Goal: Task Accomplishment & Management: Manage account settings

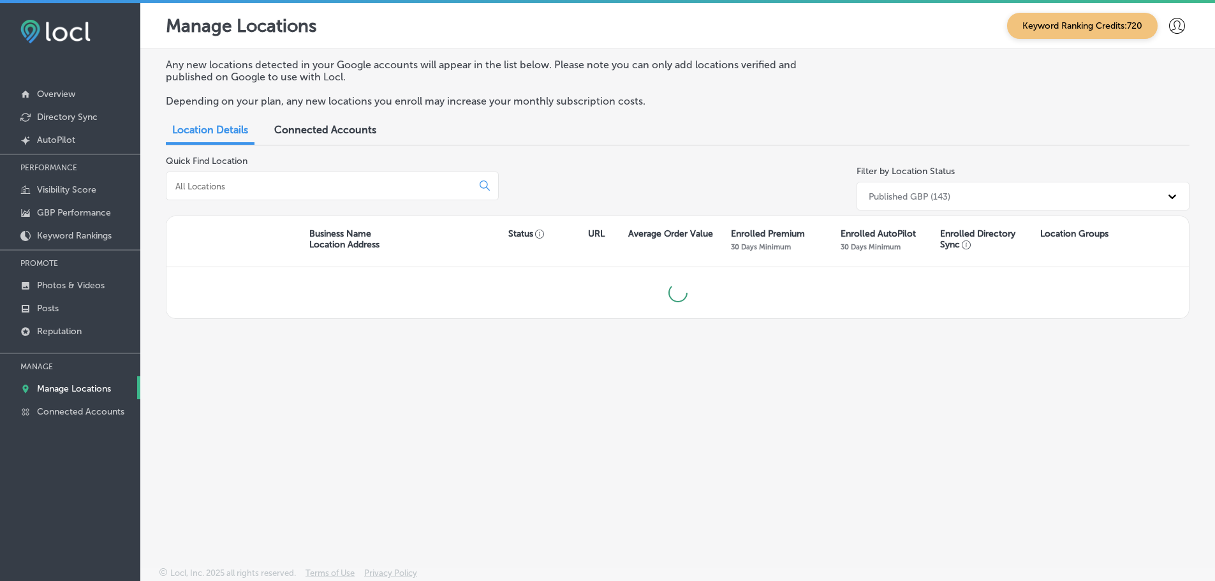
click at [221, 182] on input at bounding box center [321, 186] width 295 height 11
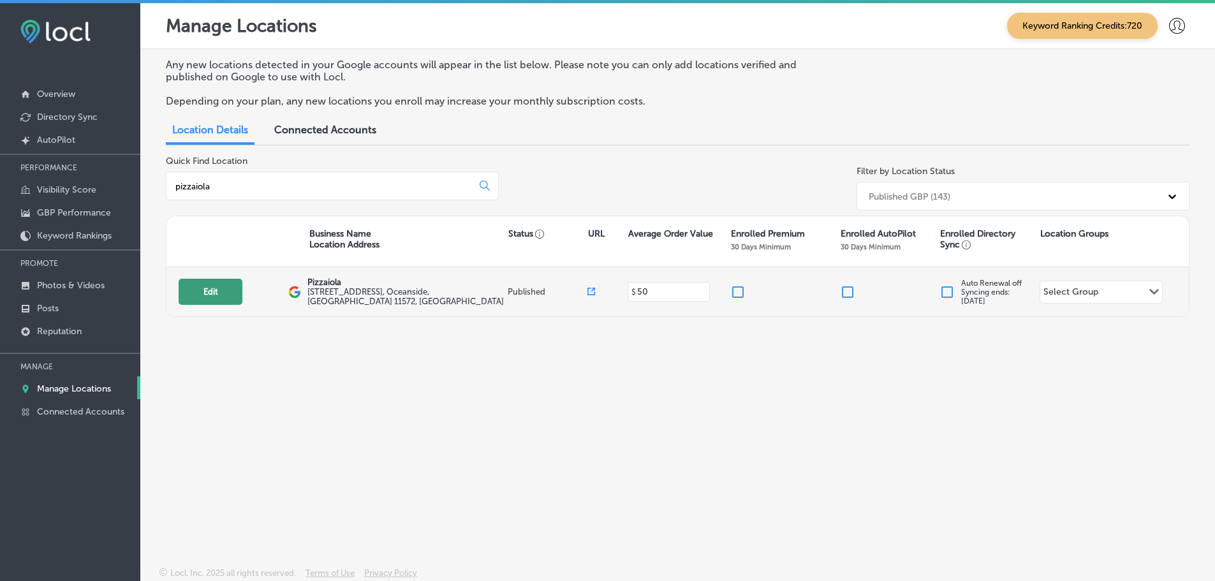
type input "pizzaiola"
click at [199, 301] on button "Edit" at bounding box center [211, 292] width 64 height 26
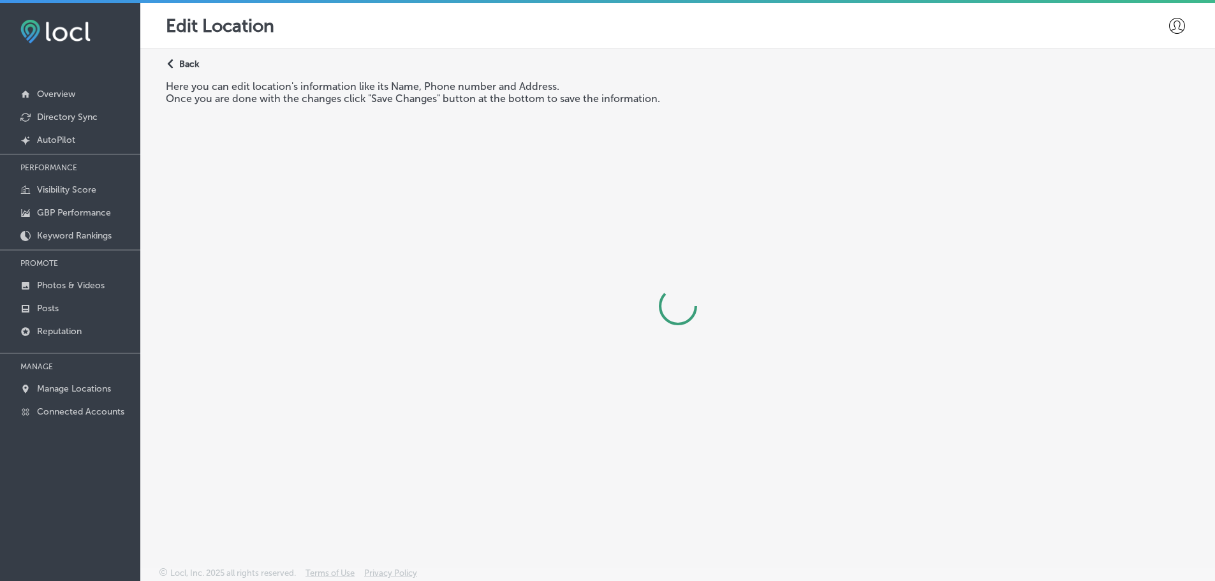
select select "US"
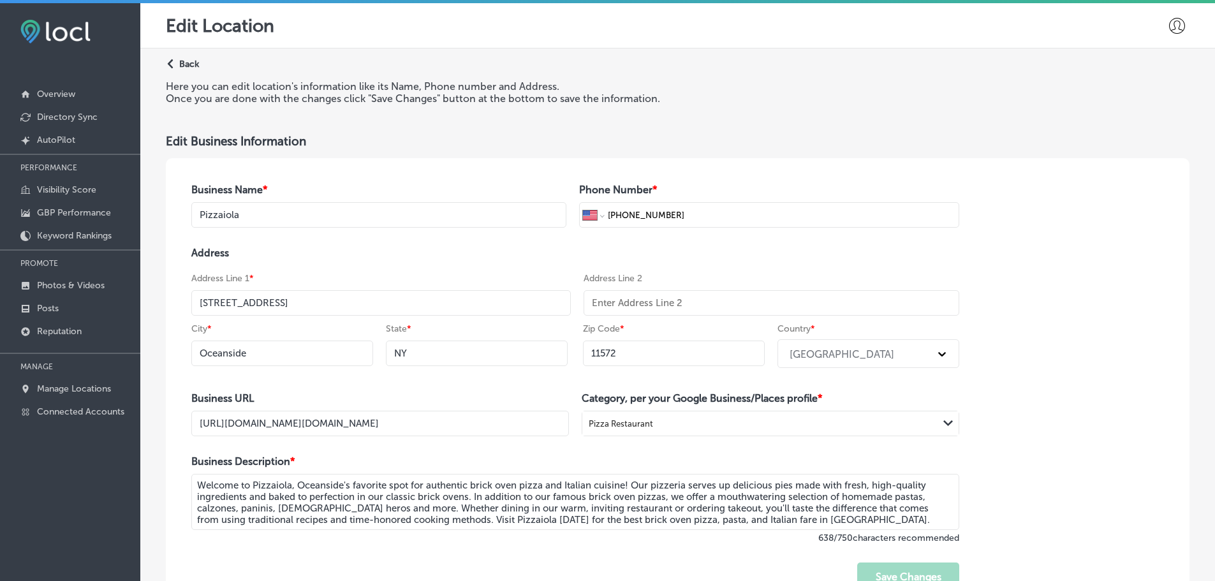
click at [168, 64] on polygon at bounding box center [171, 64] width 6 height 10
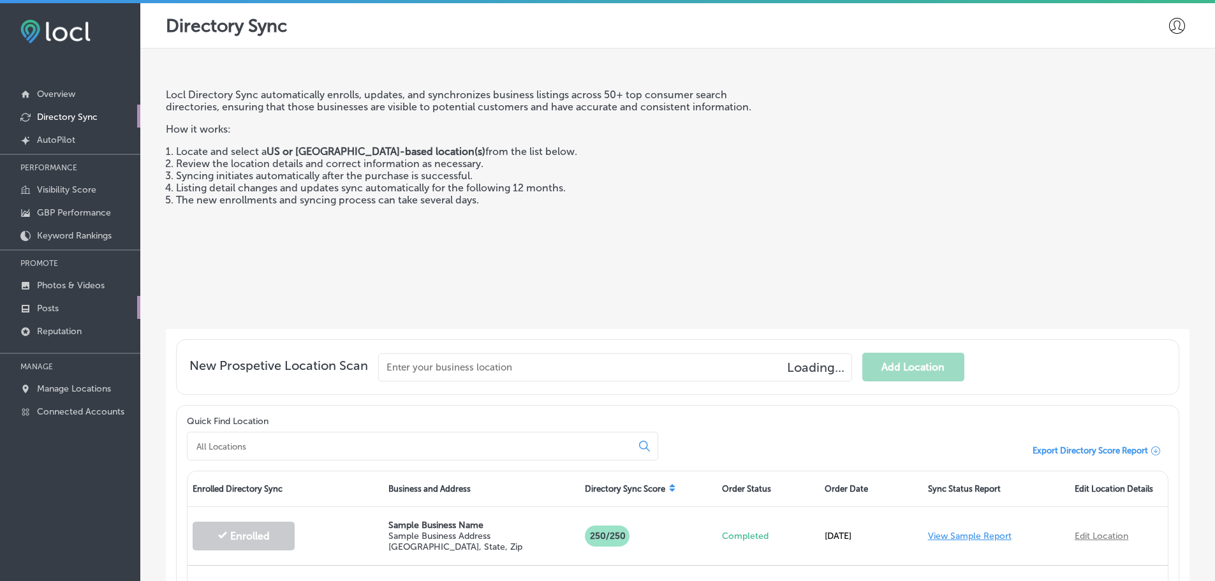
click at [42, 308] on p "Posts" at bounding box center [48, 308] width 22 height 11
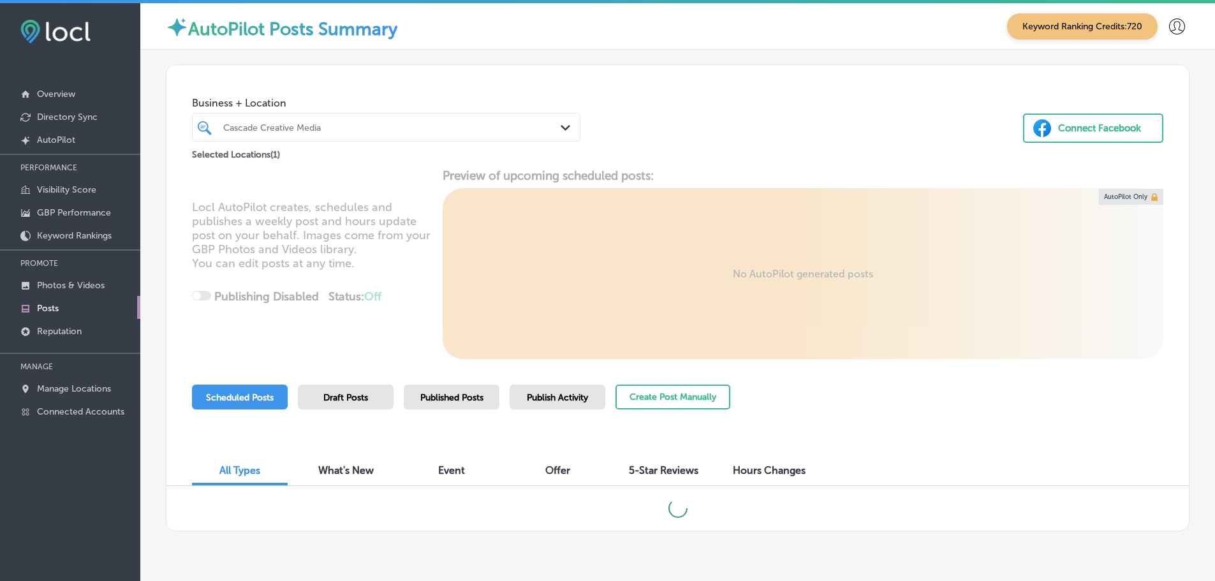
click at [403, 126] on div "Cascade Creative Media" at bounding box center [392, 127] width 339 height 11
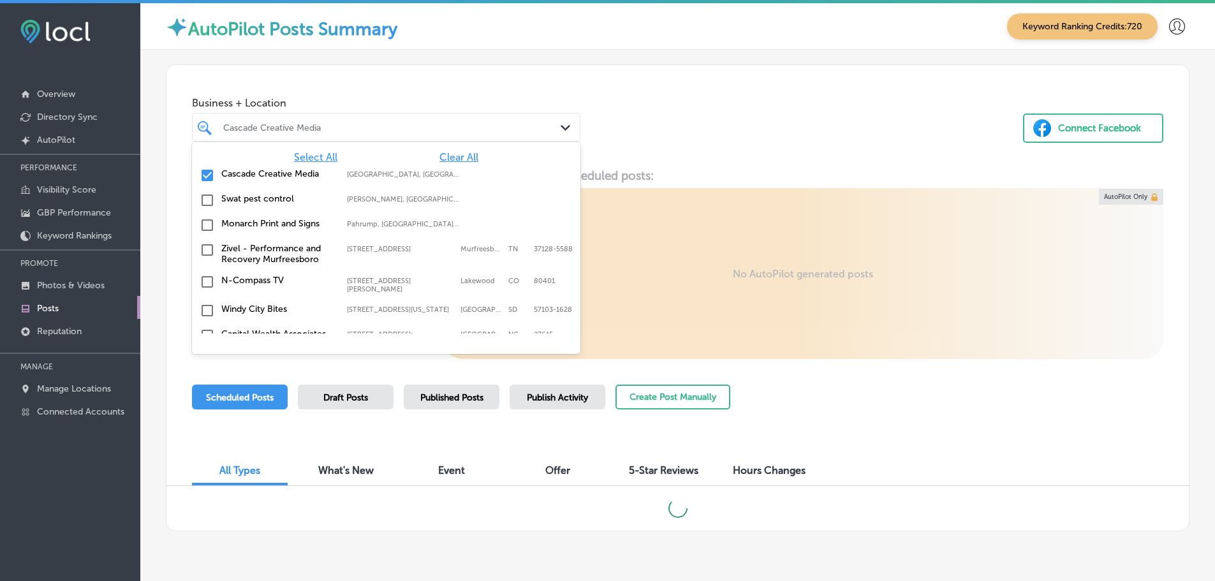
click at [446, 158] on span "Clear All" at bounding box center [459, 157] width 39 height 12
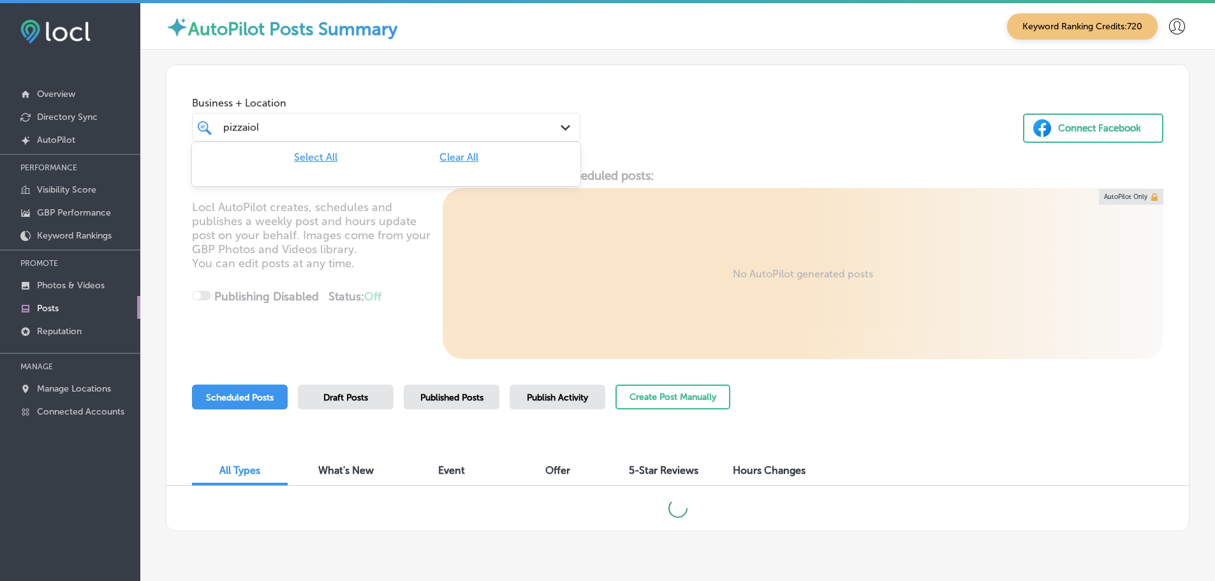
type input "pizzaiola"
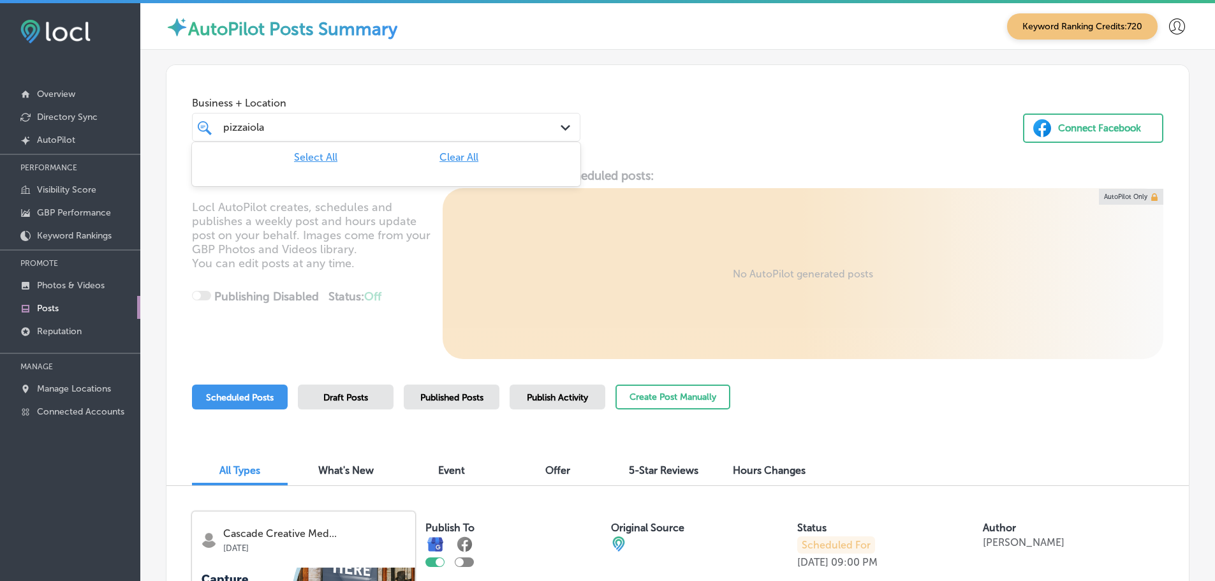
drag, startPoint x: 263, startPoint y: 130, endPoint x: 225, endPoint y: 126, distance: 37.8
click at [220, 130] on div "pizzaiola pizzaiola" at bounding box center [386, 127] width 339 height 20
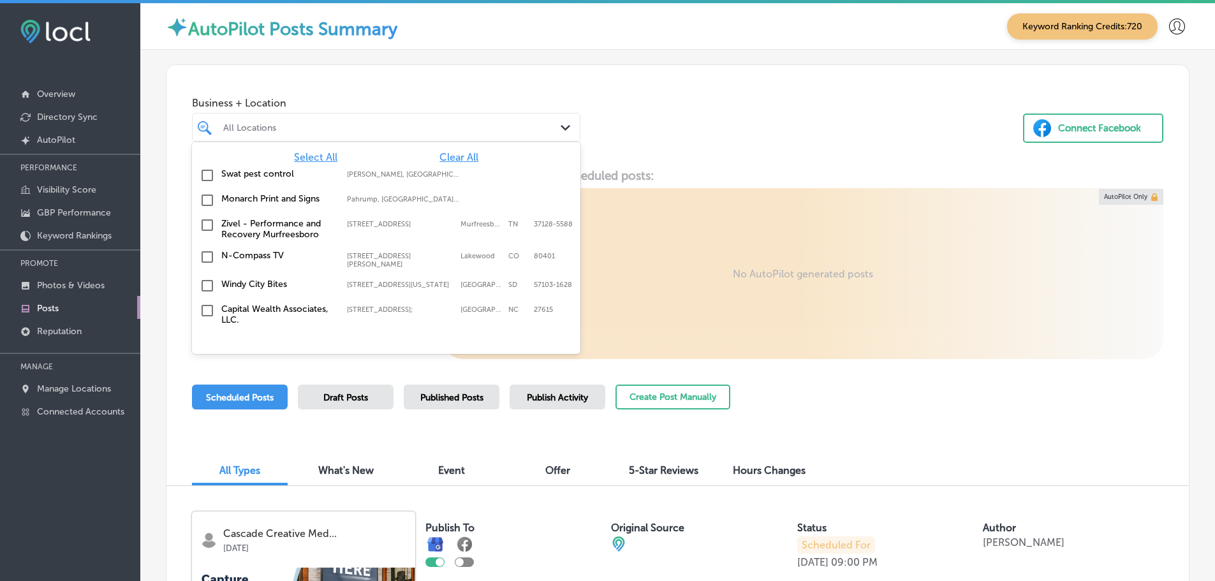
click at [712, 141] on div "Business + Location option focused, 2 of 136. 136 results available. Use Up and…" at bounding box center [677, 113] width 1023 height 97
